Goal: Find specific page/section: Find specific page/section

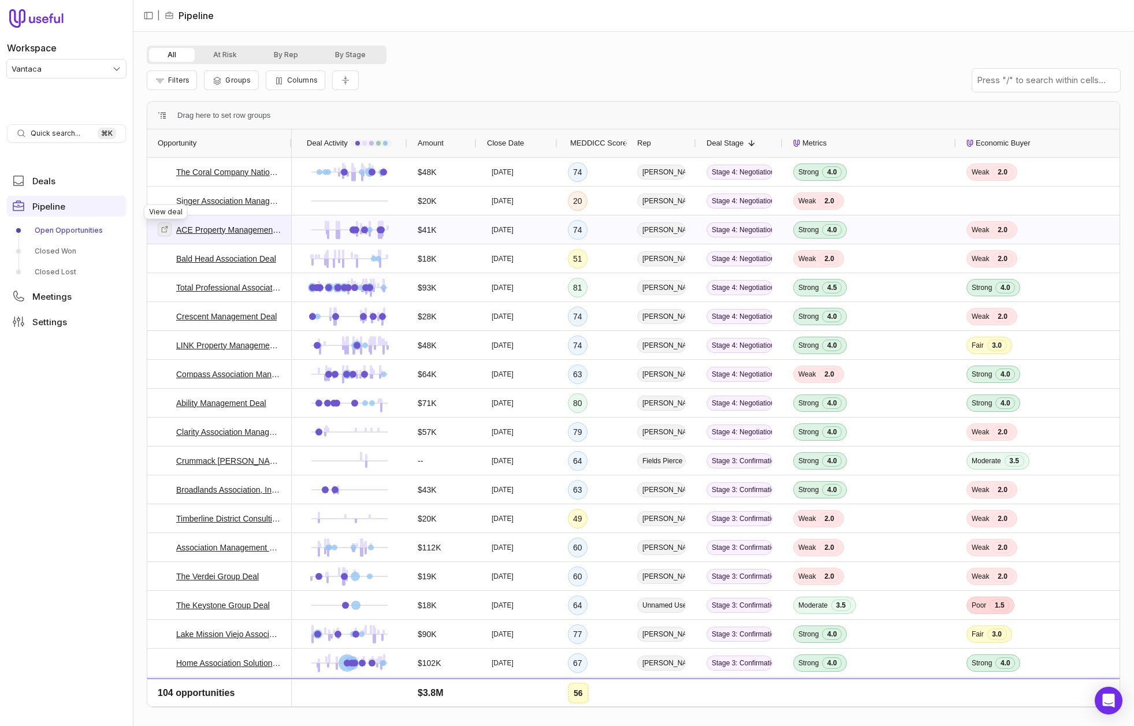
click at [162, 230] on icon at bounding box center [165, 229] width 8 height 8
